Goal: Find specific page/section: Find specific page/section

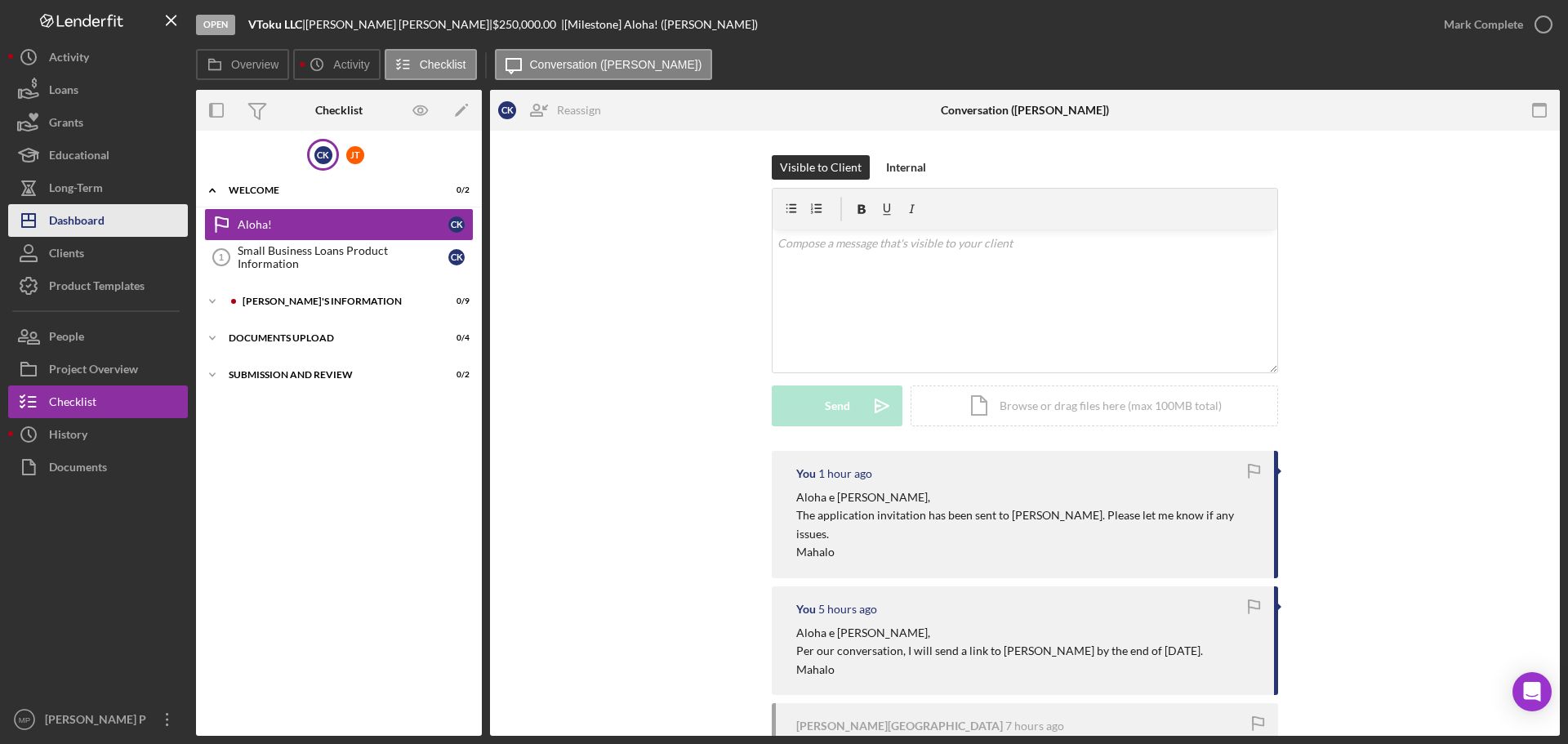
click at [111, 234] on button "Icon/Dashboard Dashboard" at bounding box center [98, 221] width 180 height 32
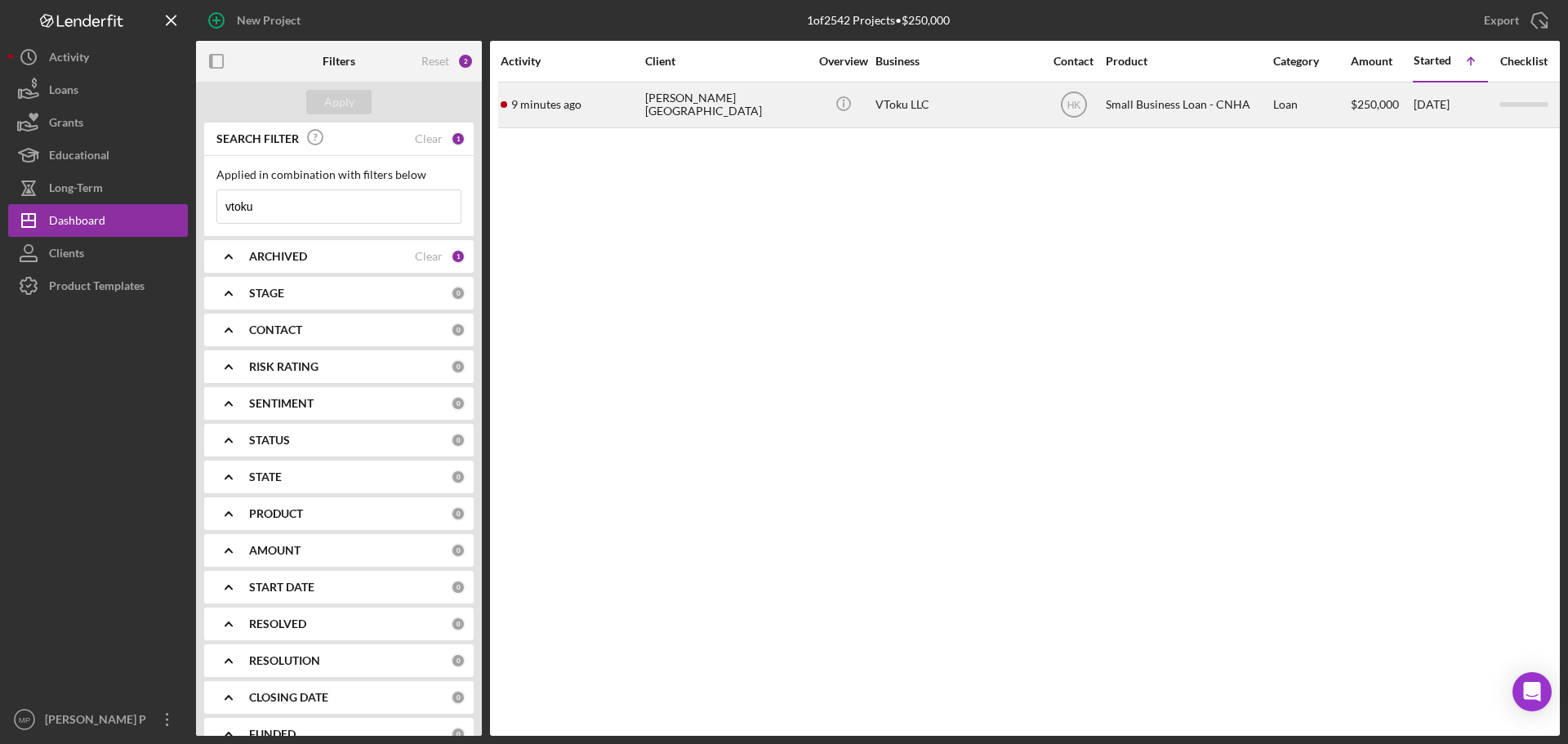
click at [690, 104] on div "[PERSON_NAME][GEOGRAPHIC_DATA]" at bounding box center [727, 105] width 164 height 43
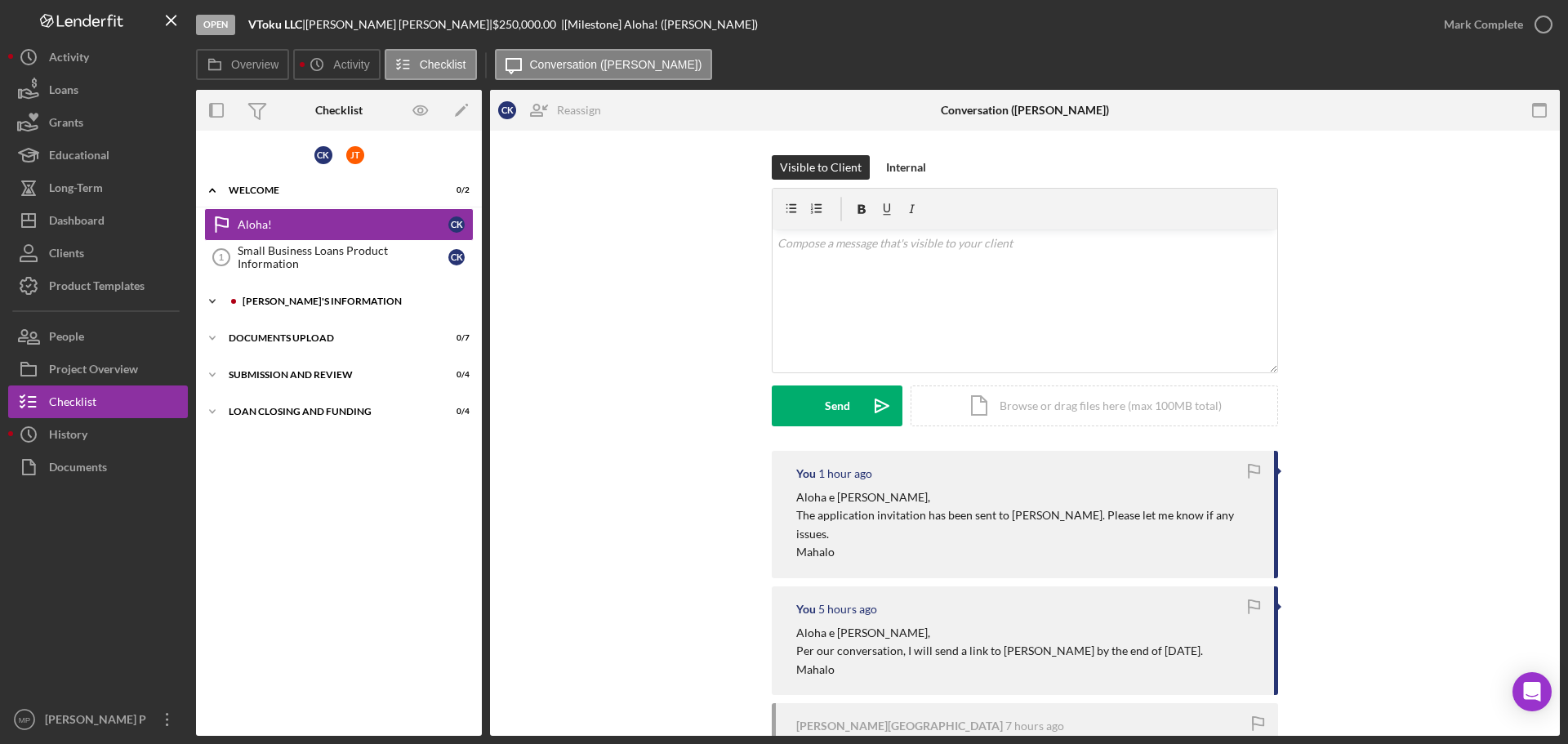
click at [352, 297] on div "[PERSON_NAME]'S INFORMATION" at bounding box center [352, 301] width 219 height 9
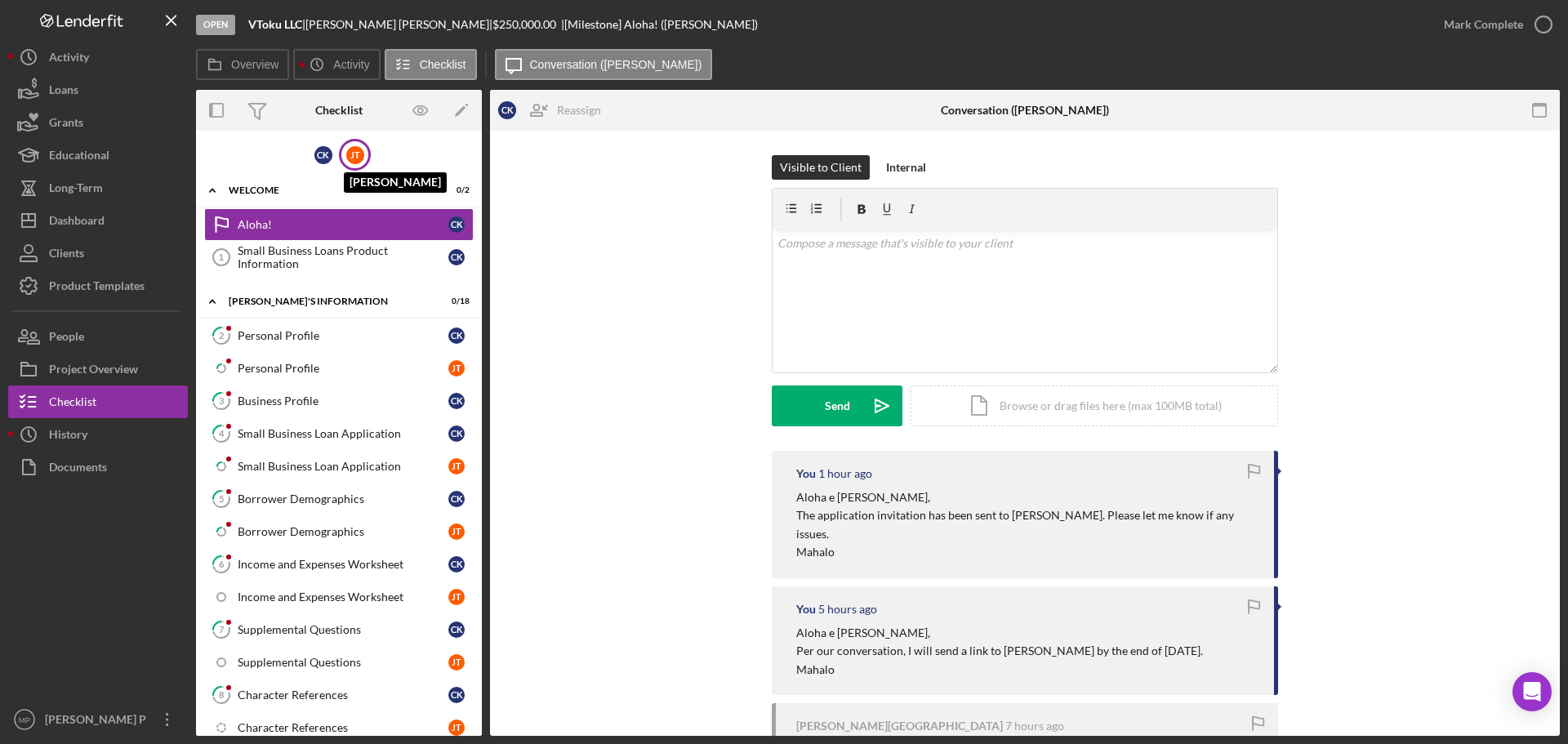
click at [355, 157] on div "[PERSON_NAME]" at bounding box center [355, 154] width 18 height 18
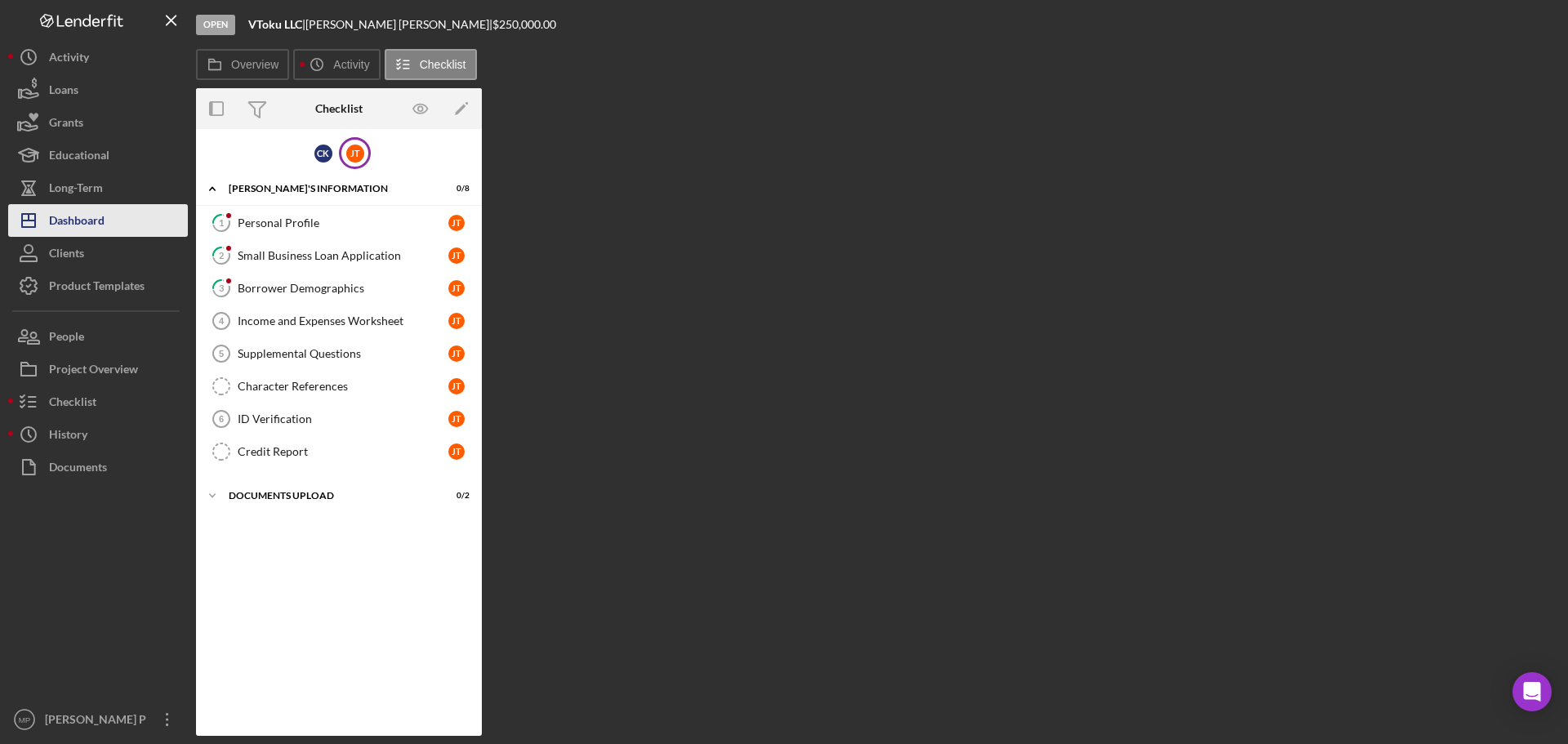
click at [113, 223] on button "Icon/Dashboard Dashboard" at bounding box center [98, 221] width 180 height 32
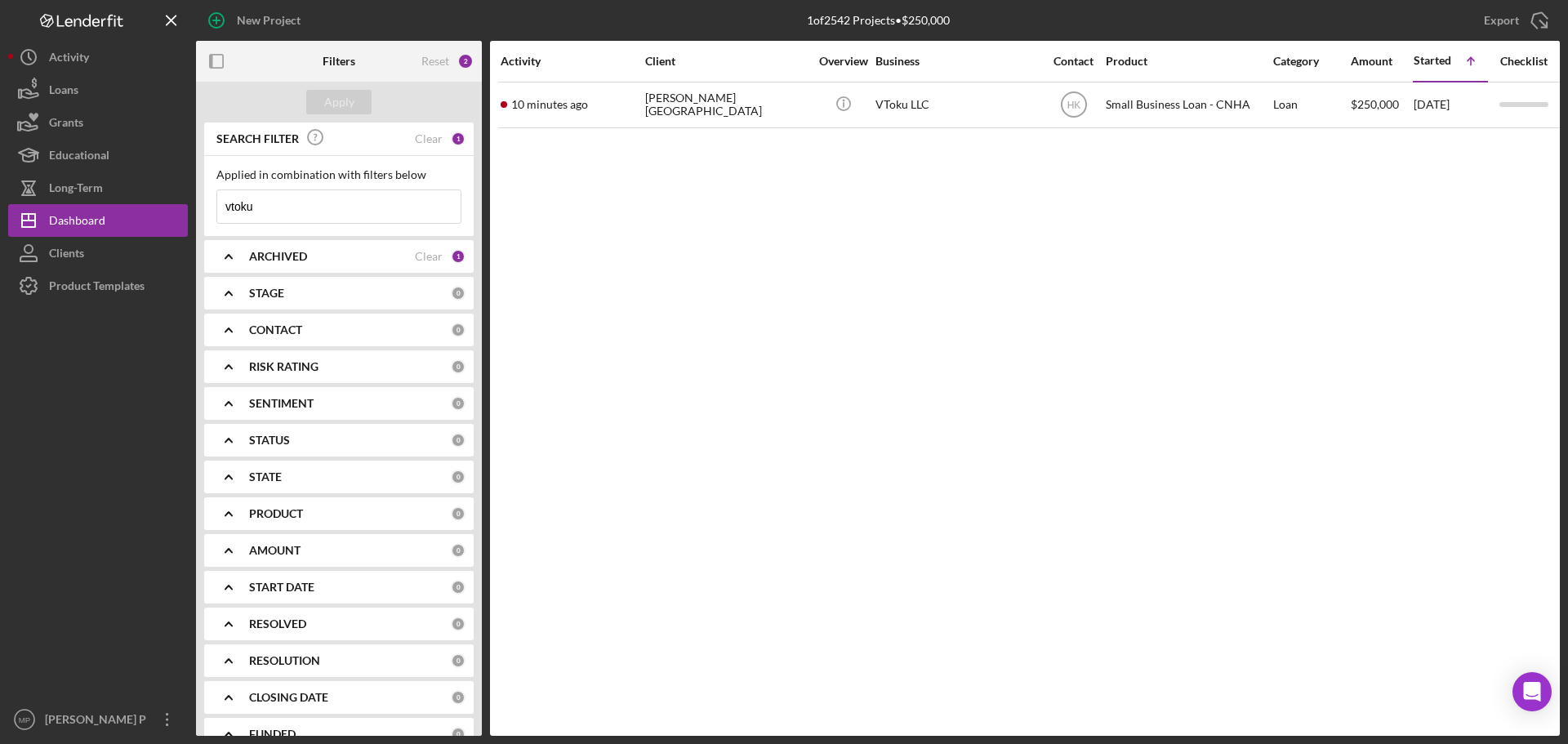
drag, startPoint x: 280, startPoint y: 203, endPoint x: 200, endPoint y: 198, distance: 80.2
click at [200, 197] on div "SEARCH FILTER Clear 1 Applied in combination with filters below vtoku Icon/Menu…" at bounding box center [338, 430] width 285 height 614
click at [273, 325] on b "CONTACT" at bounding box center [275, 329] width 53 height 13
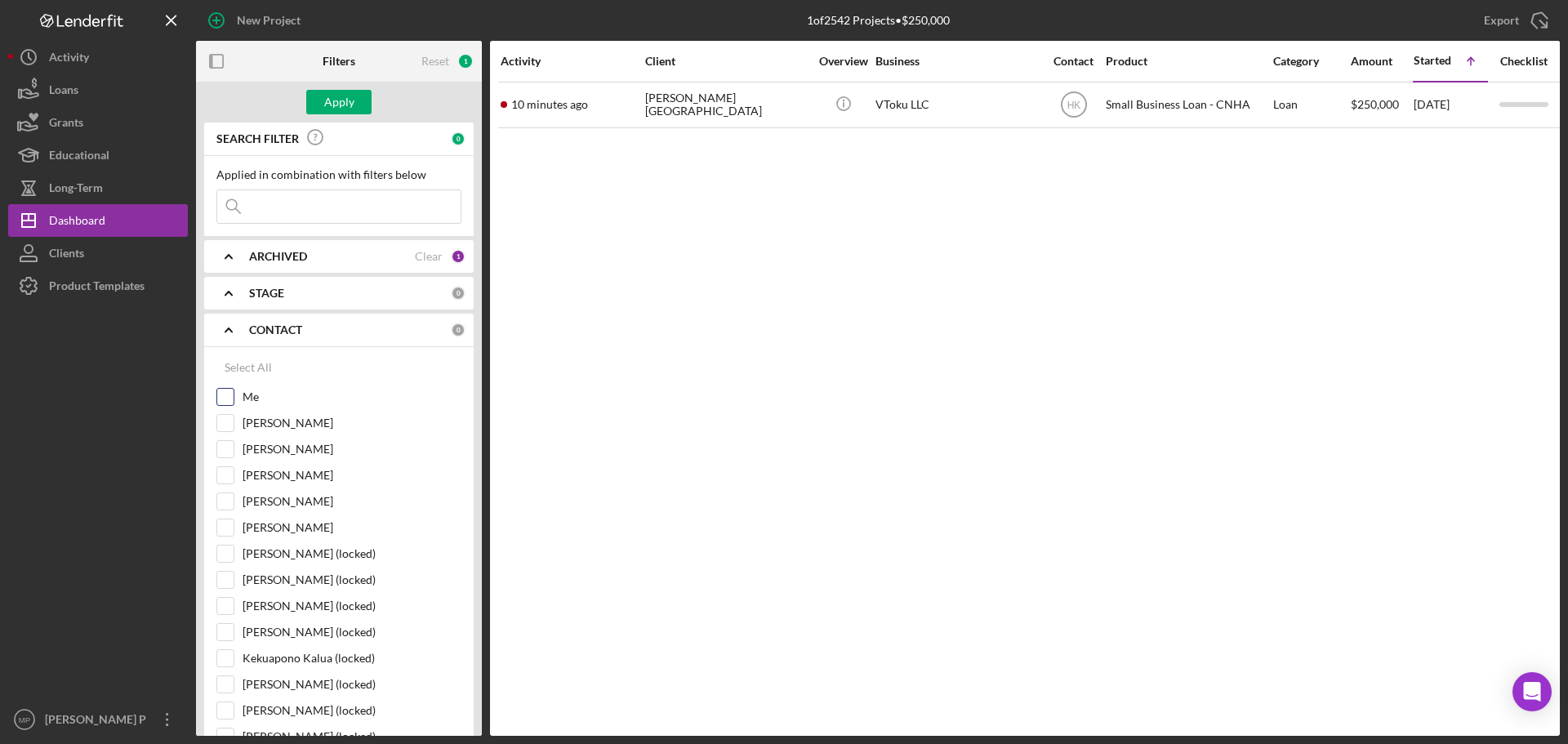
click at [223, 392] on input "Me" at bounding box center [225, 396] width 16 height 16
checkbox input "true"
click at [337, 96] on div "Apply" at bounding box center [338, 101] width 30 height 25
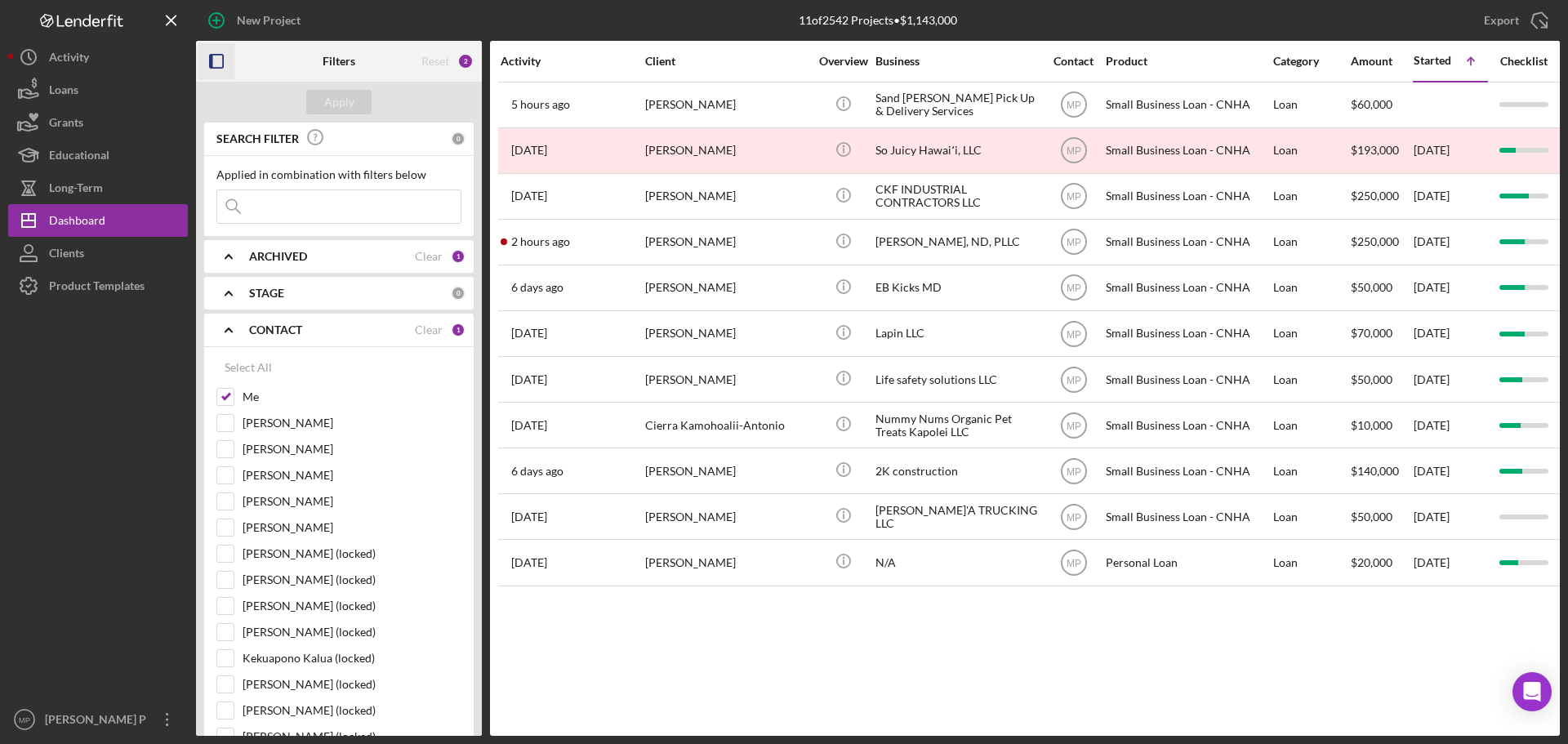
click at [215, 61] on icon "button" at bounding box center [216, 61] width 37 height 37
